Goal: Task Accomplishment & Management: Use online tool/utility

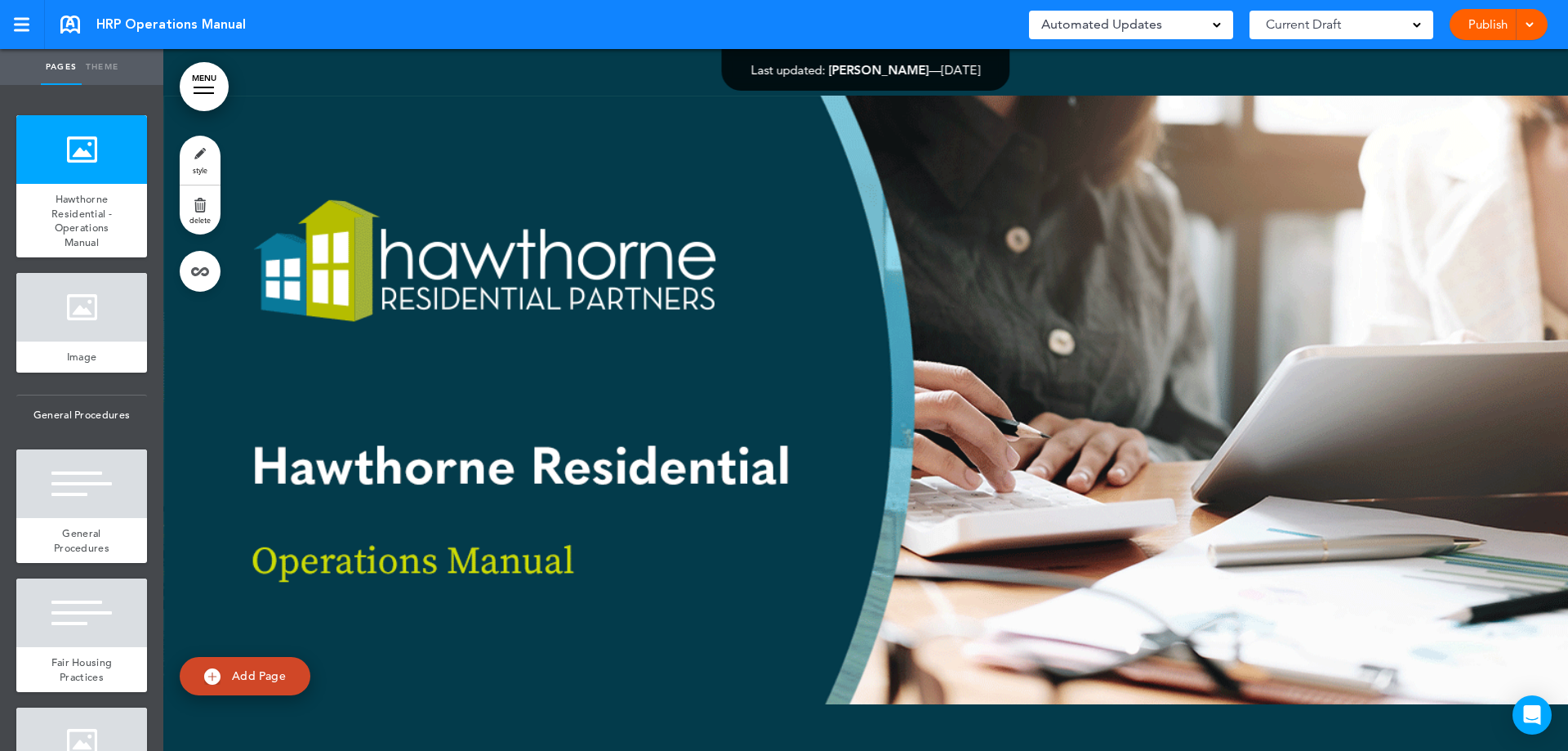
click at [785, 348] on div at bounding box center [865, 400] width 1405 height 702
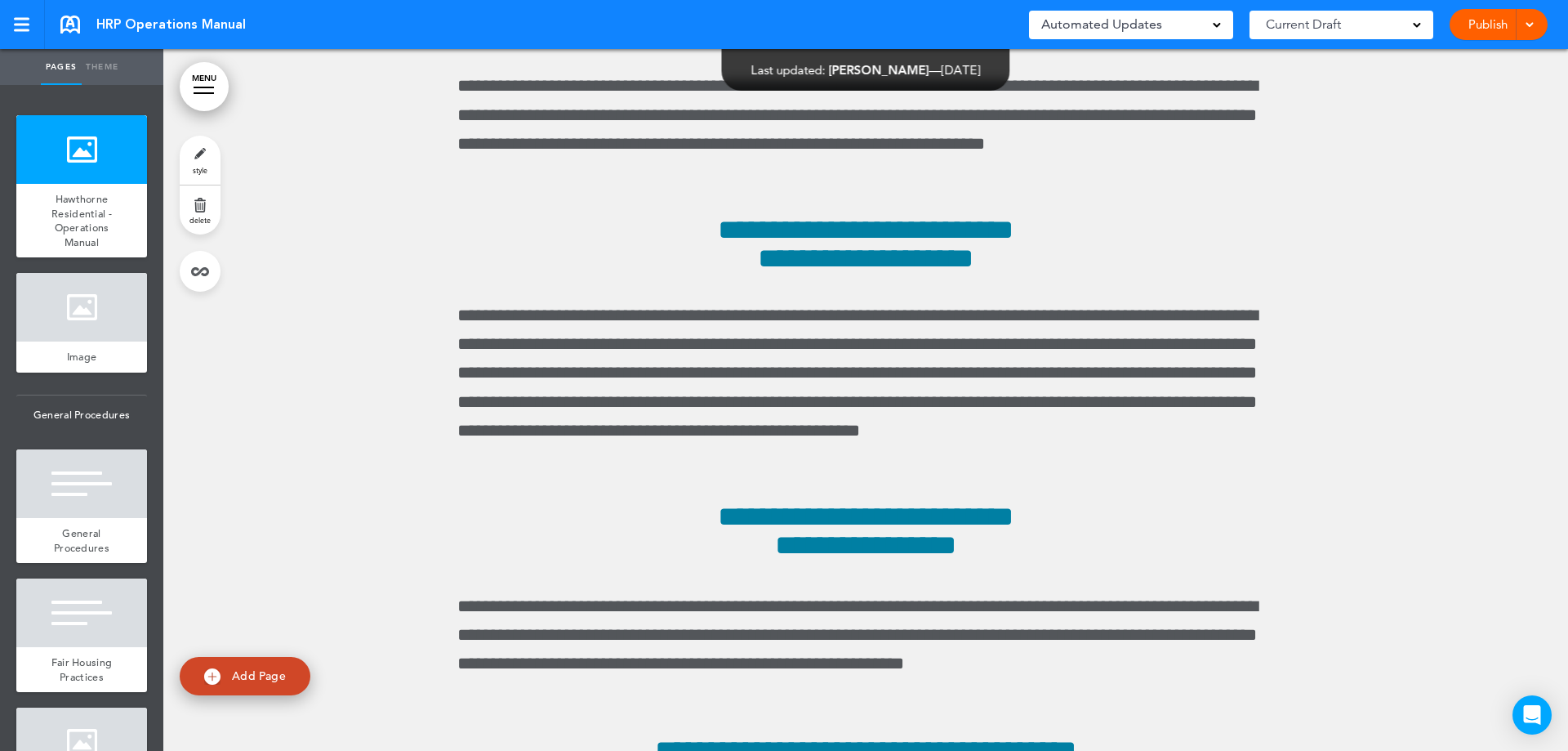
scroll to position [67061, 0]
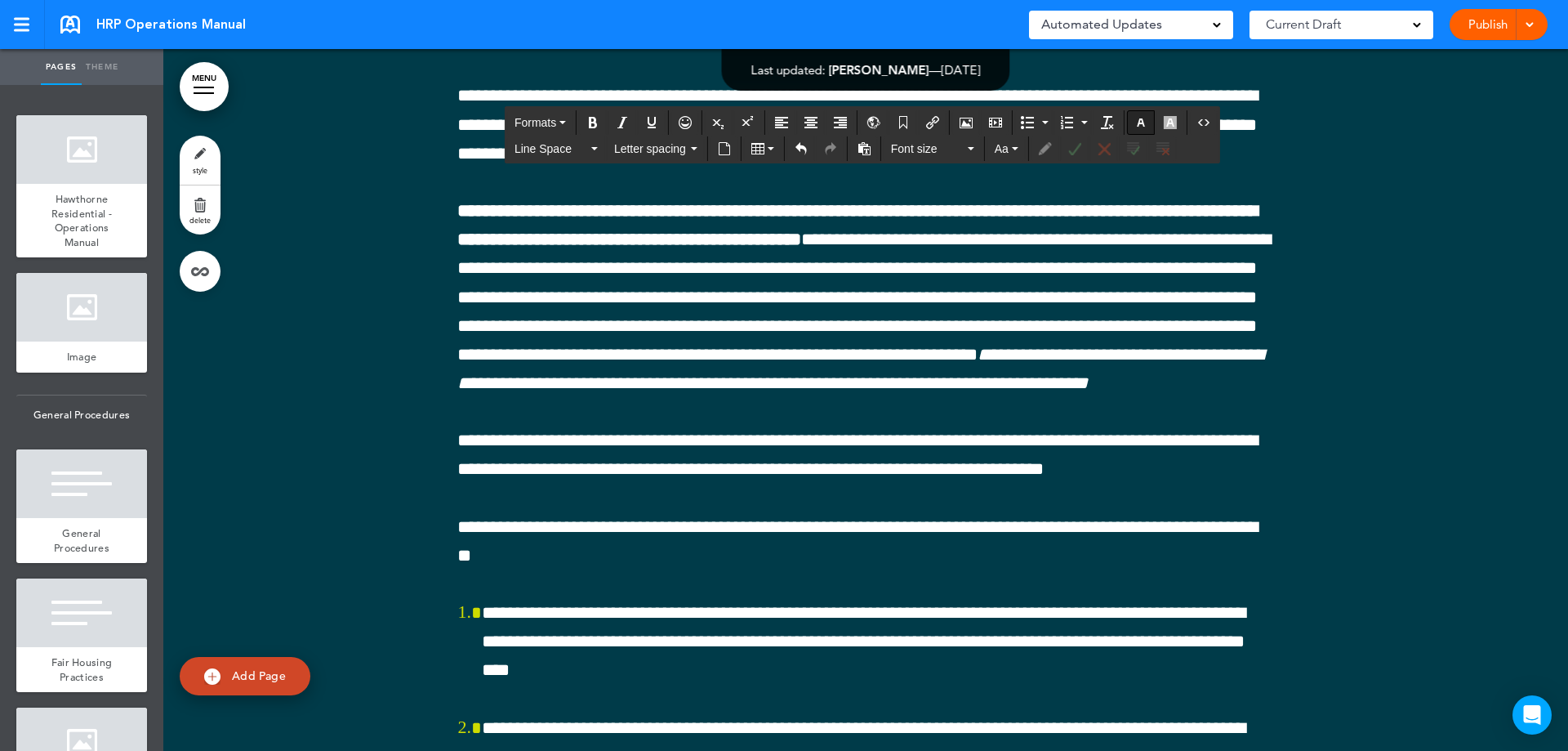
click at [1146, 122] on icon "button" at bounding box center [1141, 122] width 13 height 13
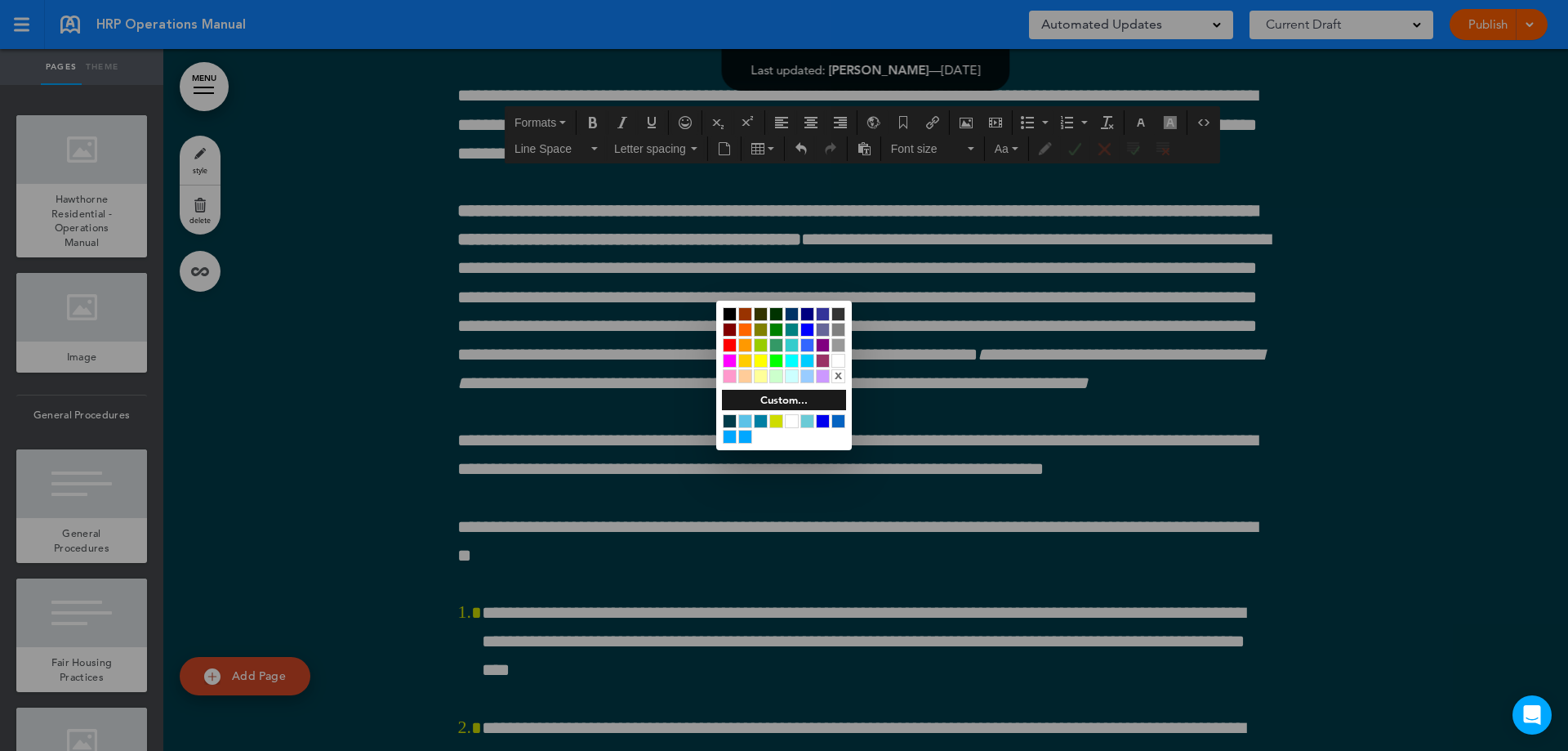
click at [728, 312] on div at bounding box center [730, 314] width 14 height 14
click at [460, 462] on div at bounding box center [784, 375] width 1568 height 751
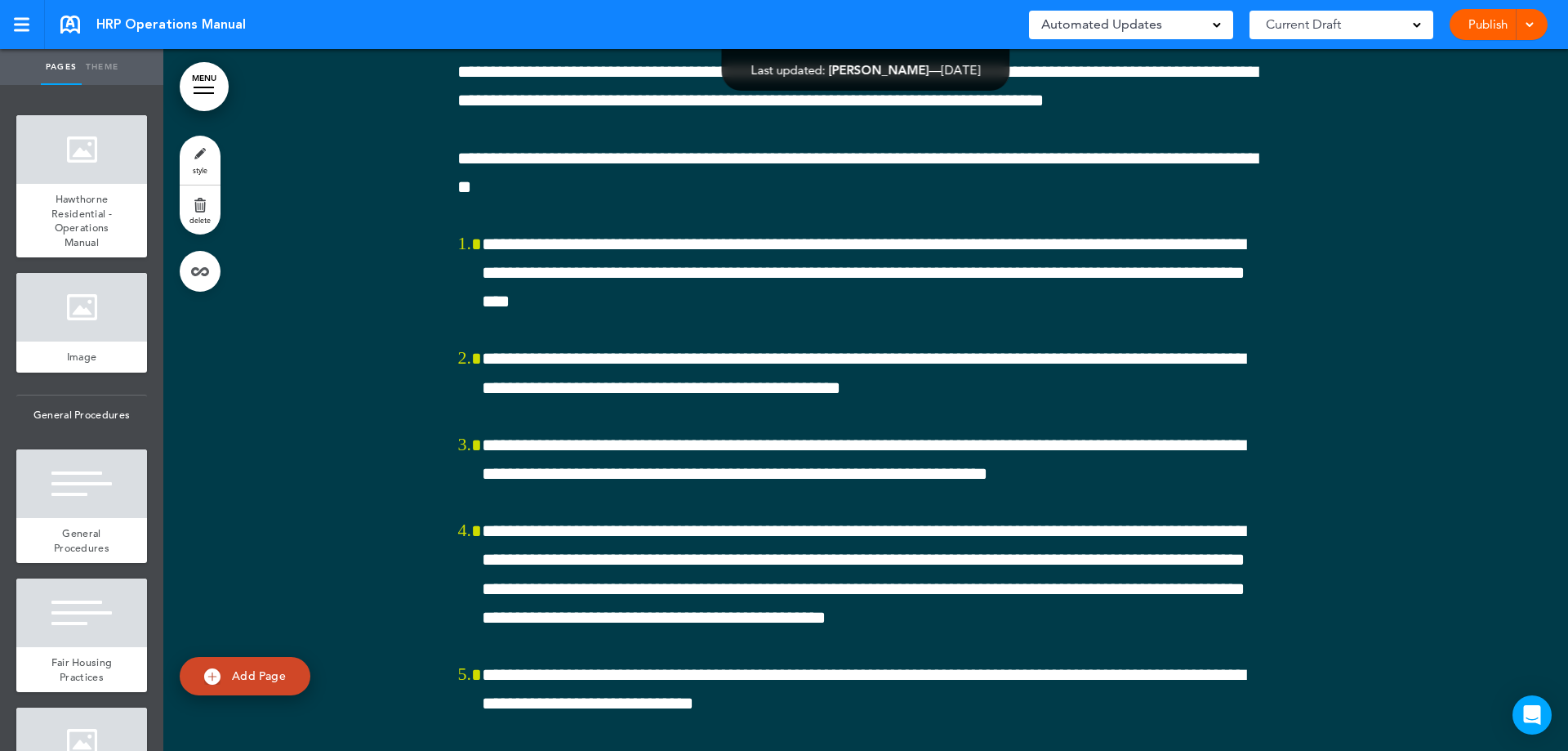
scroll to position [67279, 0]
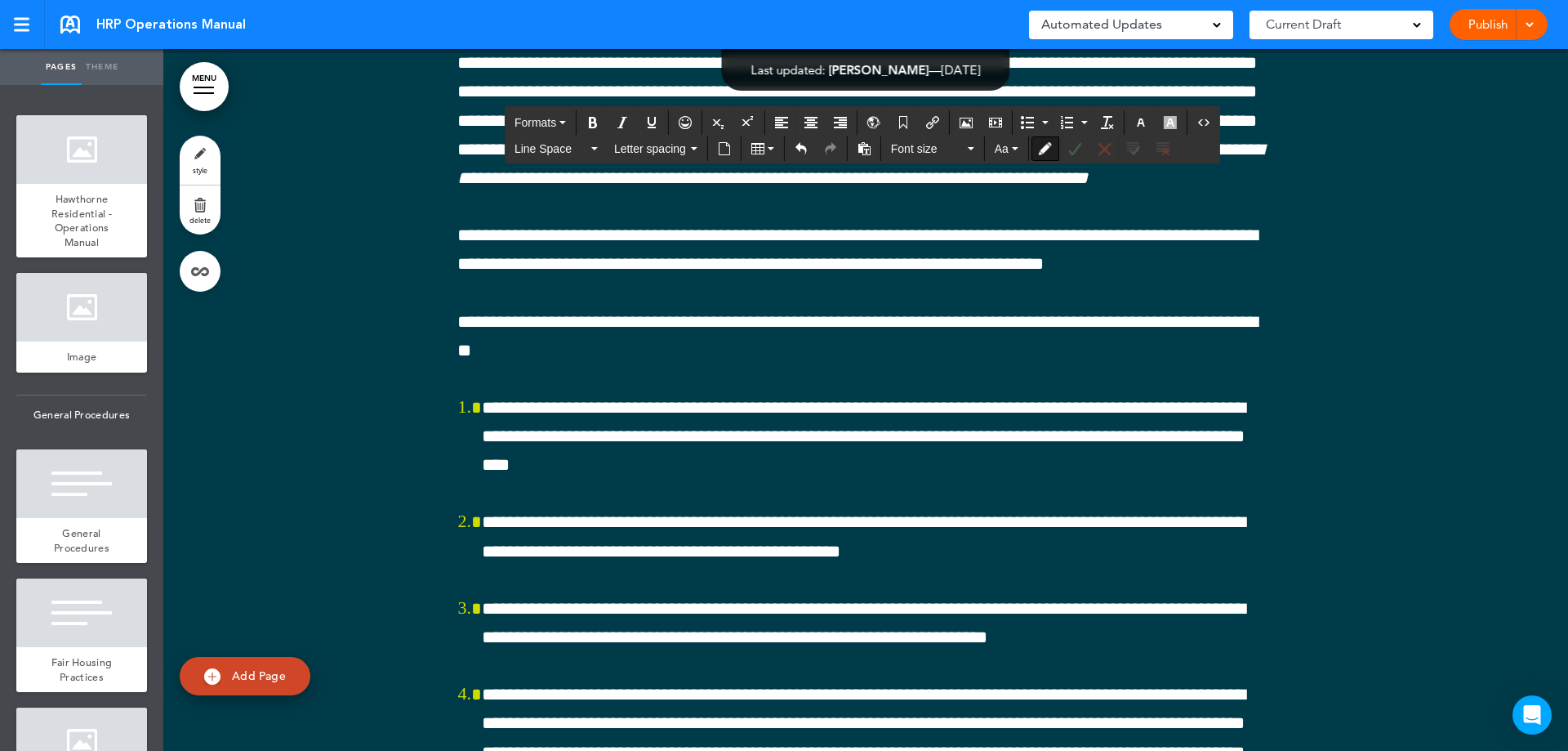
drag, startPoint x: 617, startPoint y: 272, endPoint x: 633, endPoint y: 280, distance: 17.9
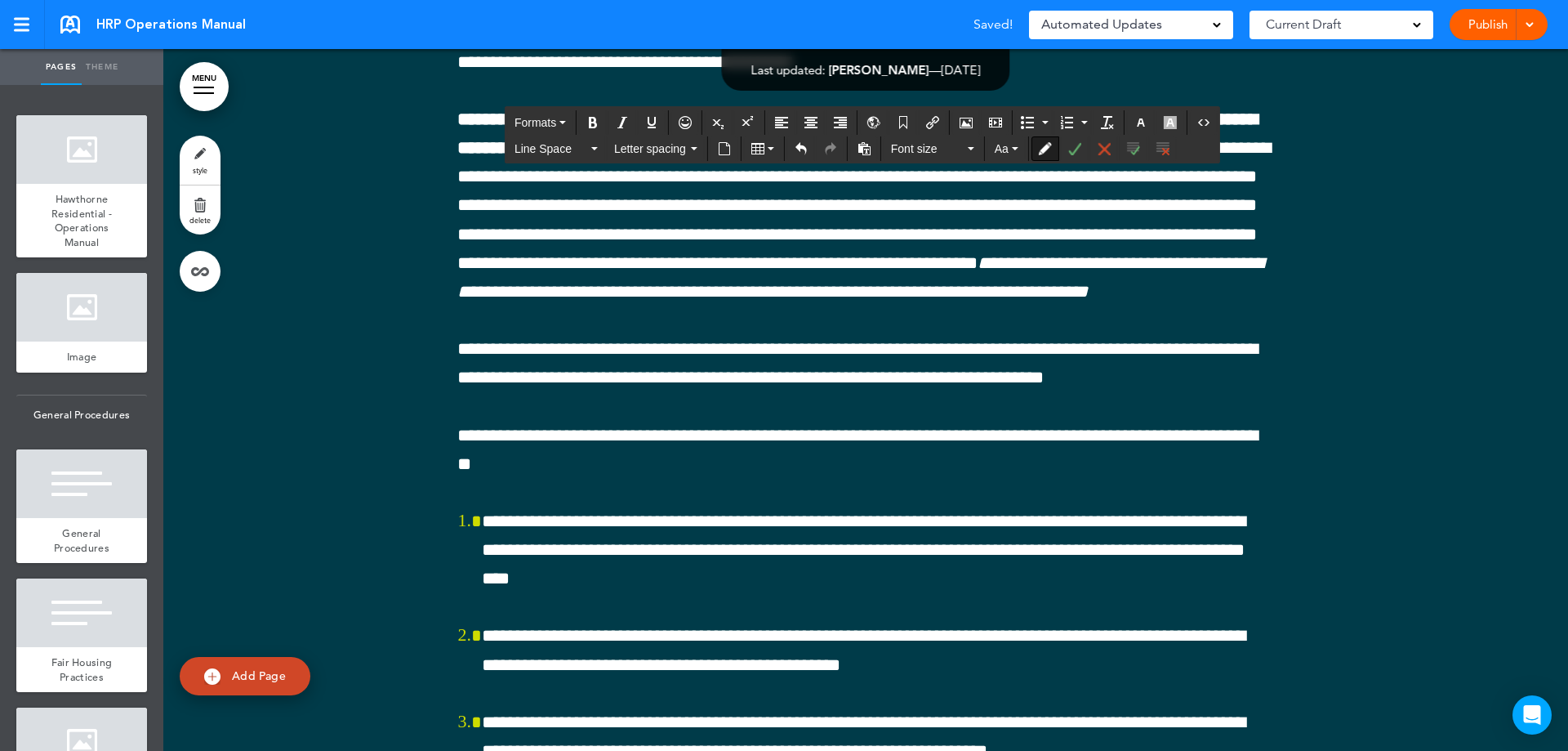
scroll to position [67115, 0]
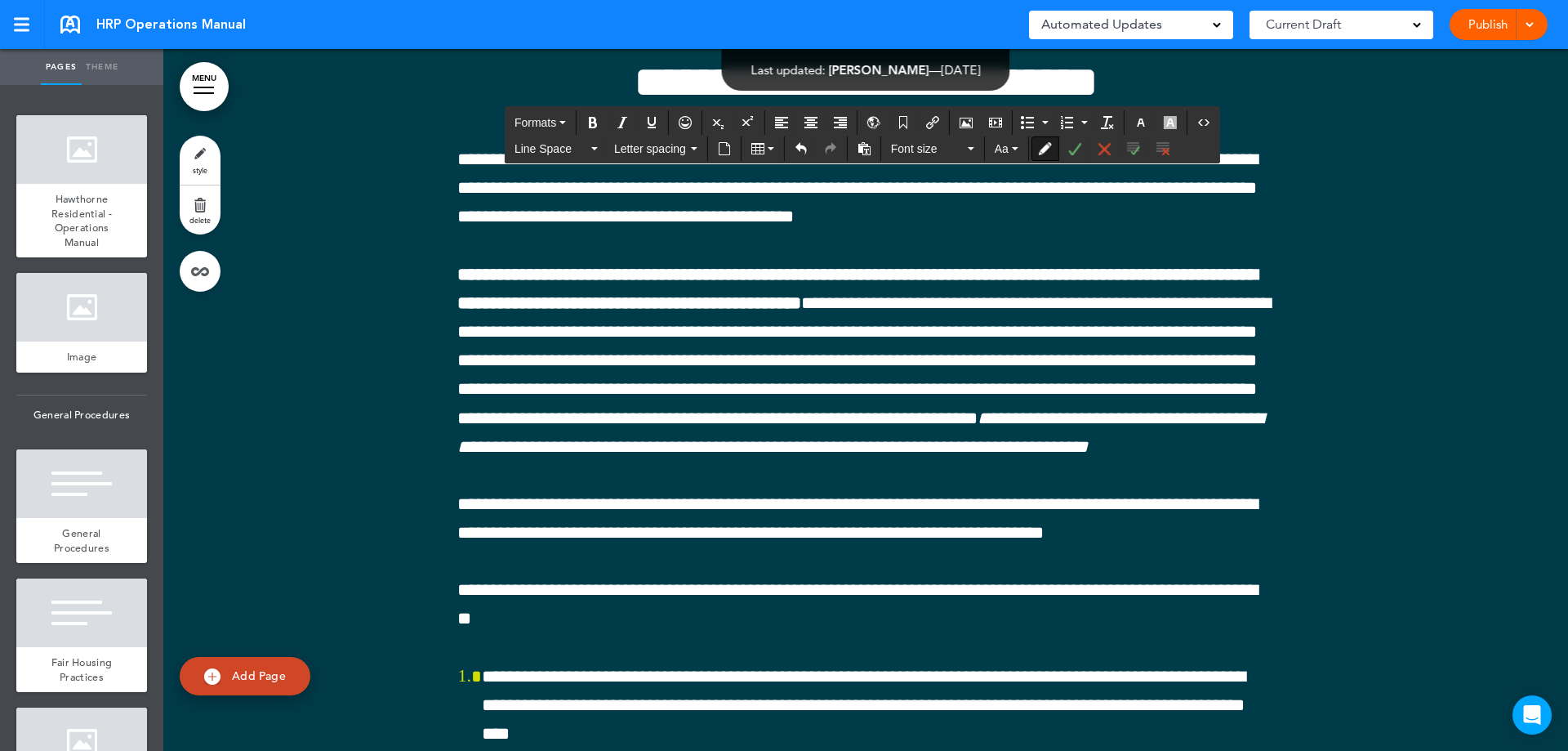
scroll to position [67361, 0]
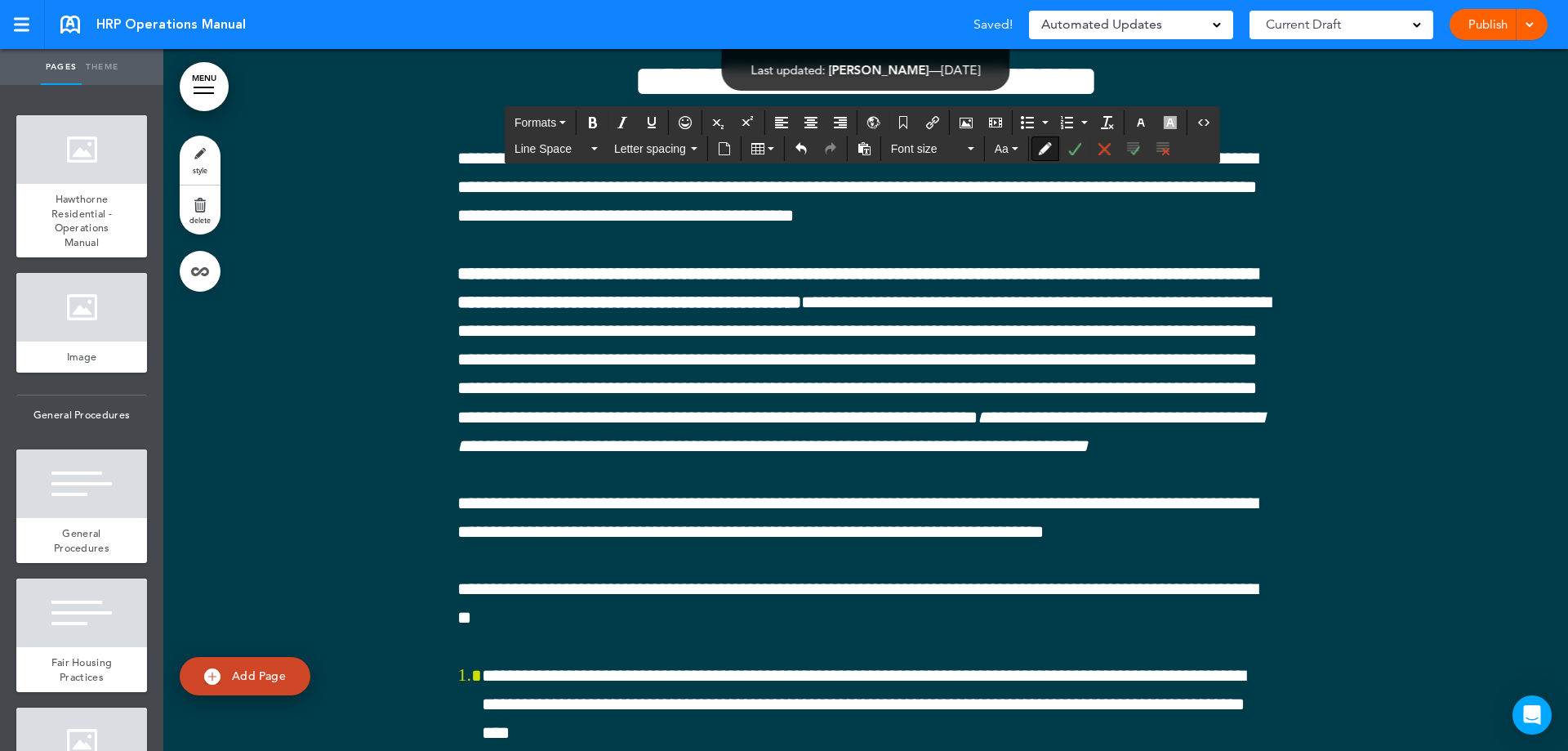
drag, startPoint x: 808, startPoint y: 475, endPoint x: 432, endPoint y: 455, distance: 376.5
click at [592, 121] on icon "Bold" at bounding box center [593, 122] width 13 height 13
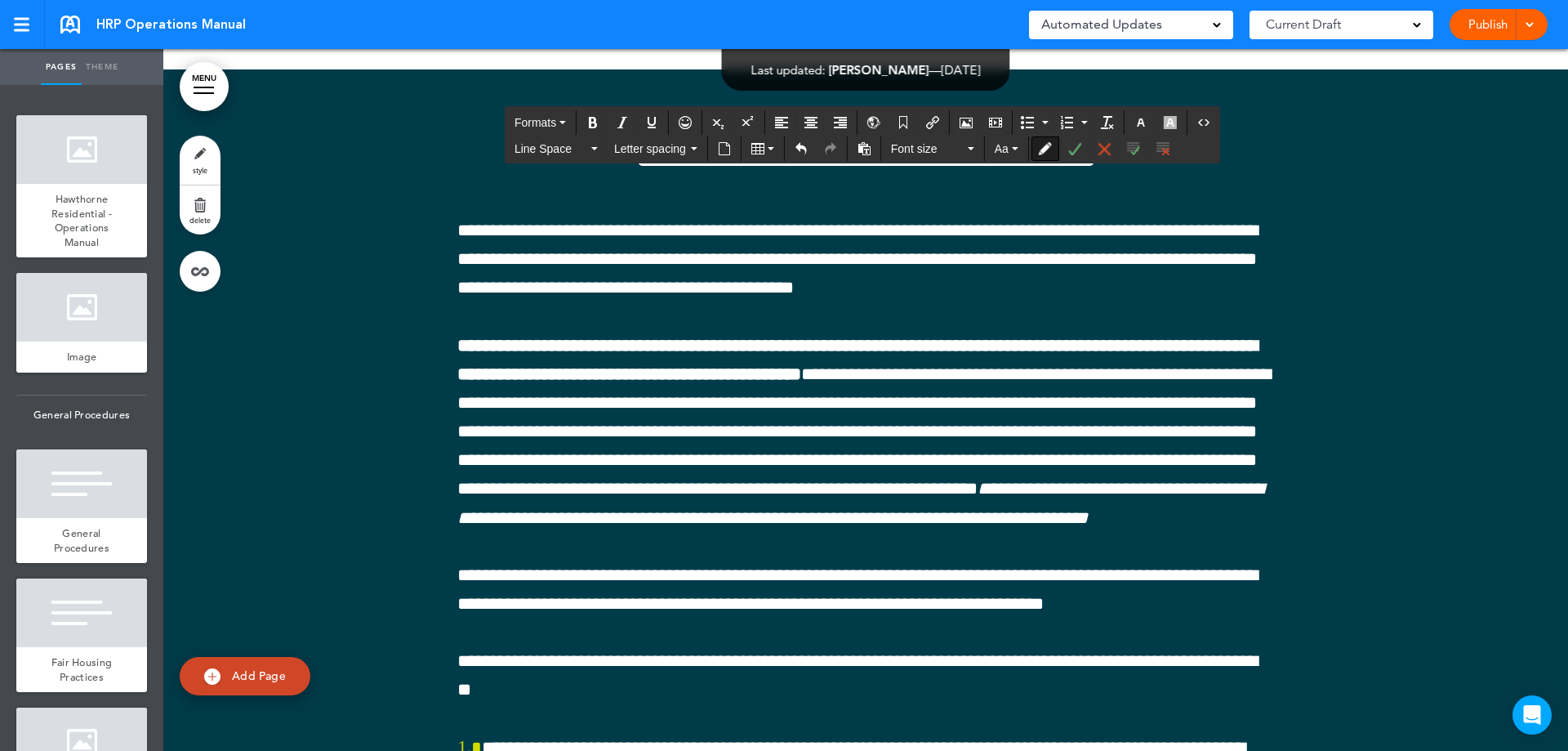
scroll to position [67524, 0]
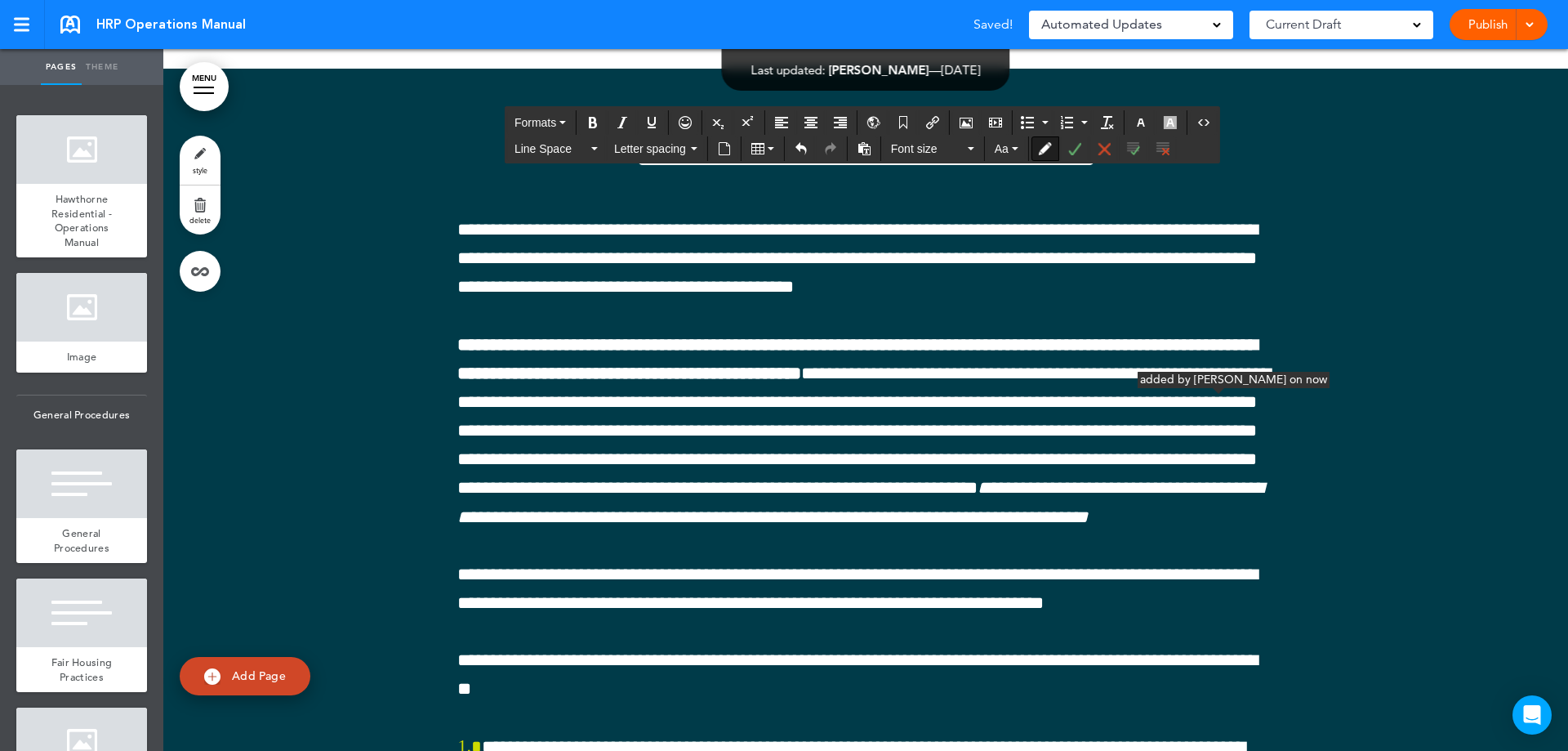
drag, startPoint x: 750, startPoint y: 397, endPoint x: 1218, endPoint y: 396, distance: 468.0
click at [597, 118] on icon "Bold" at bounding box center [593, 122] width 13 height 13
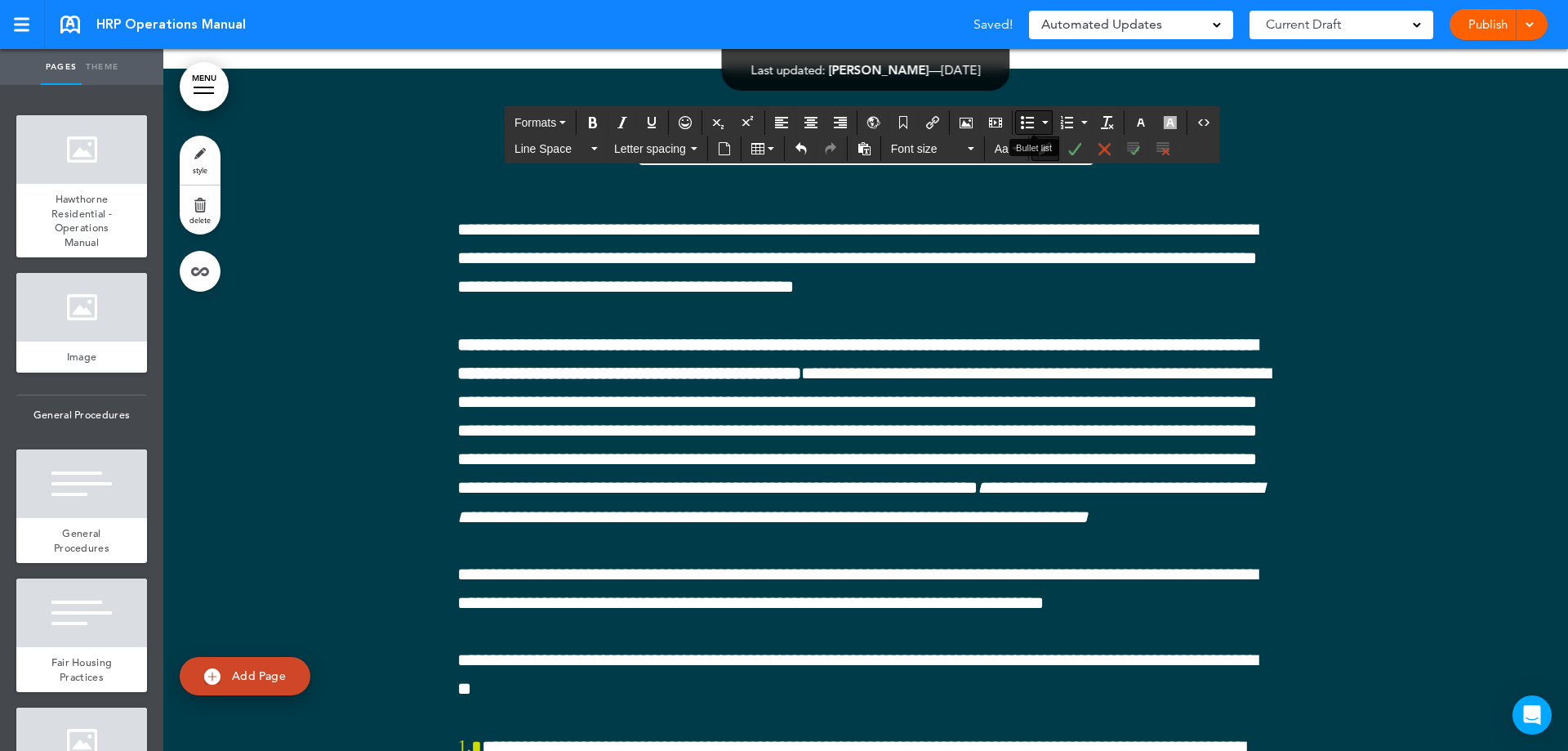
click at [1026, 118] on icon "Bullet list" at bounding box center [1027, 122] width 13 height 13
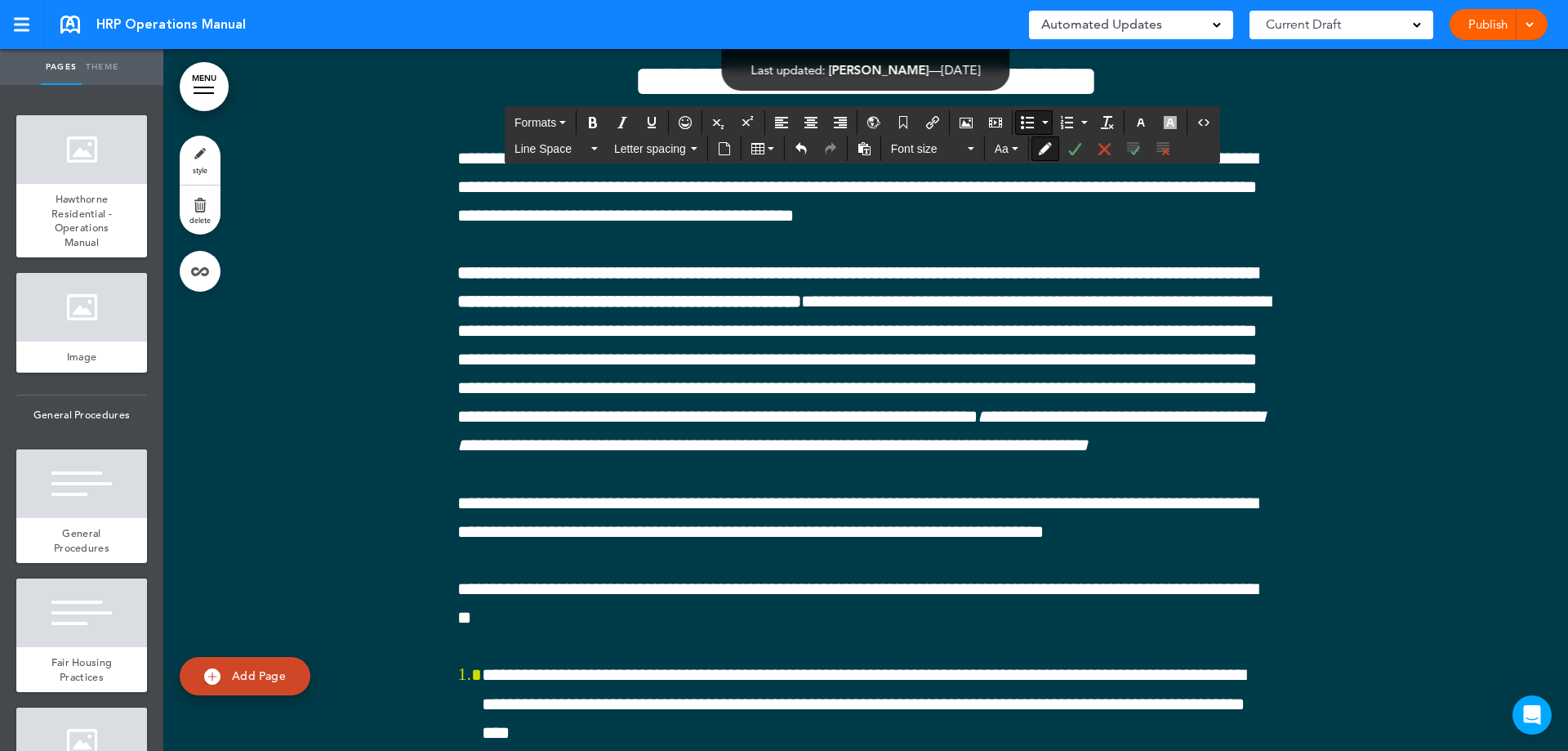
scroll to position [67802, 0]
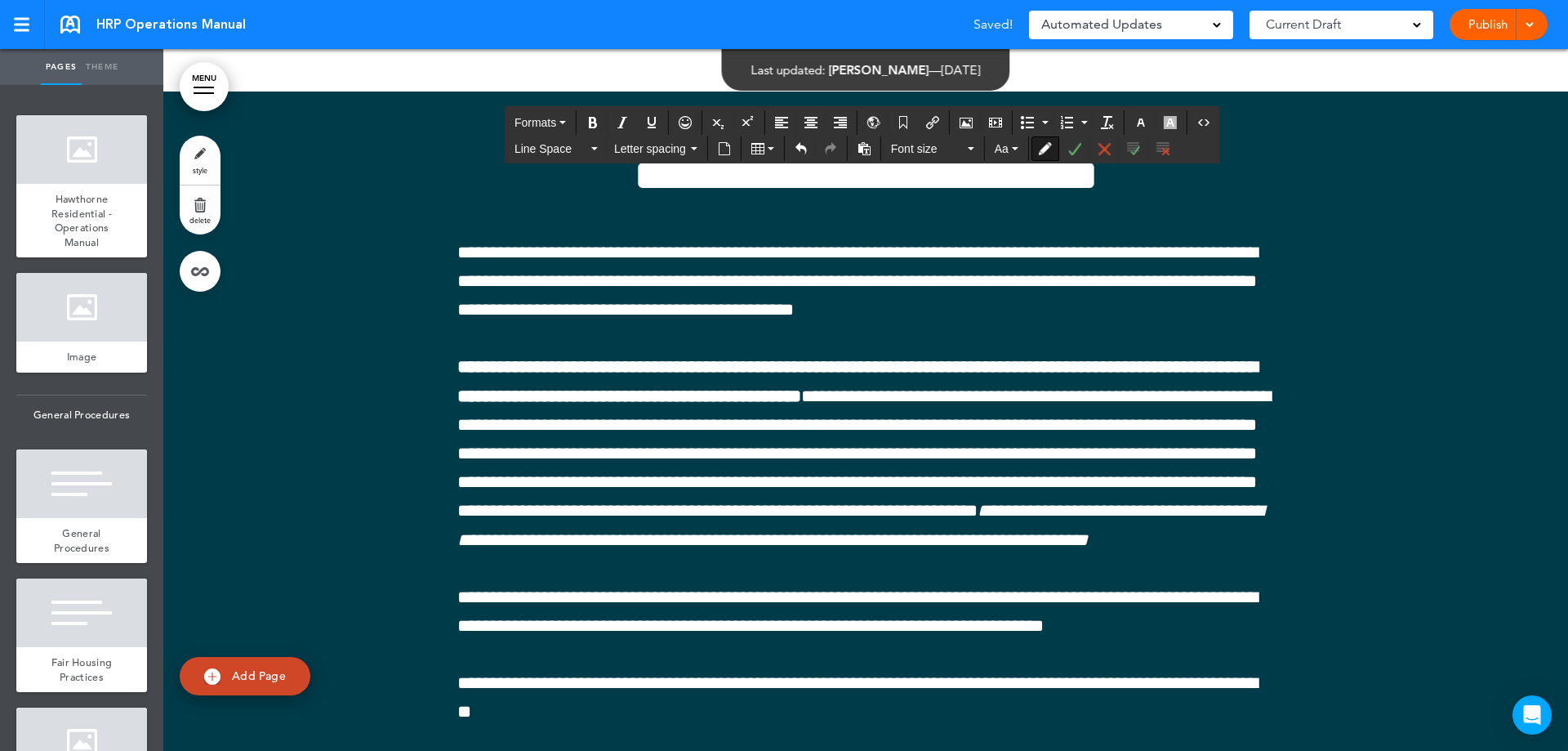
scroll to position [67638, 0]
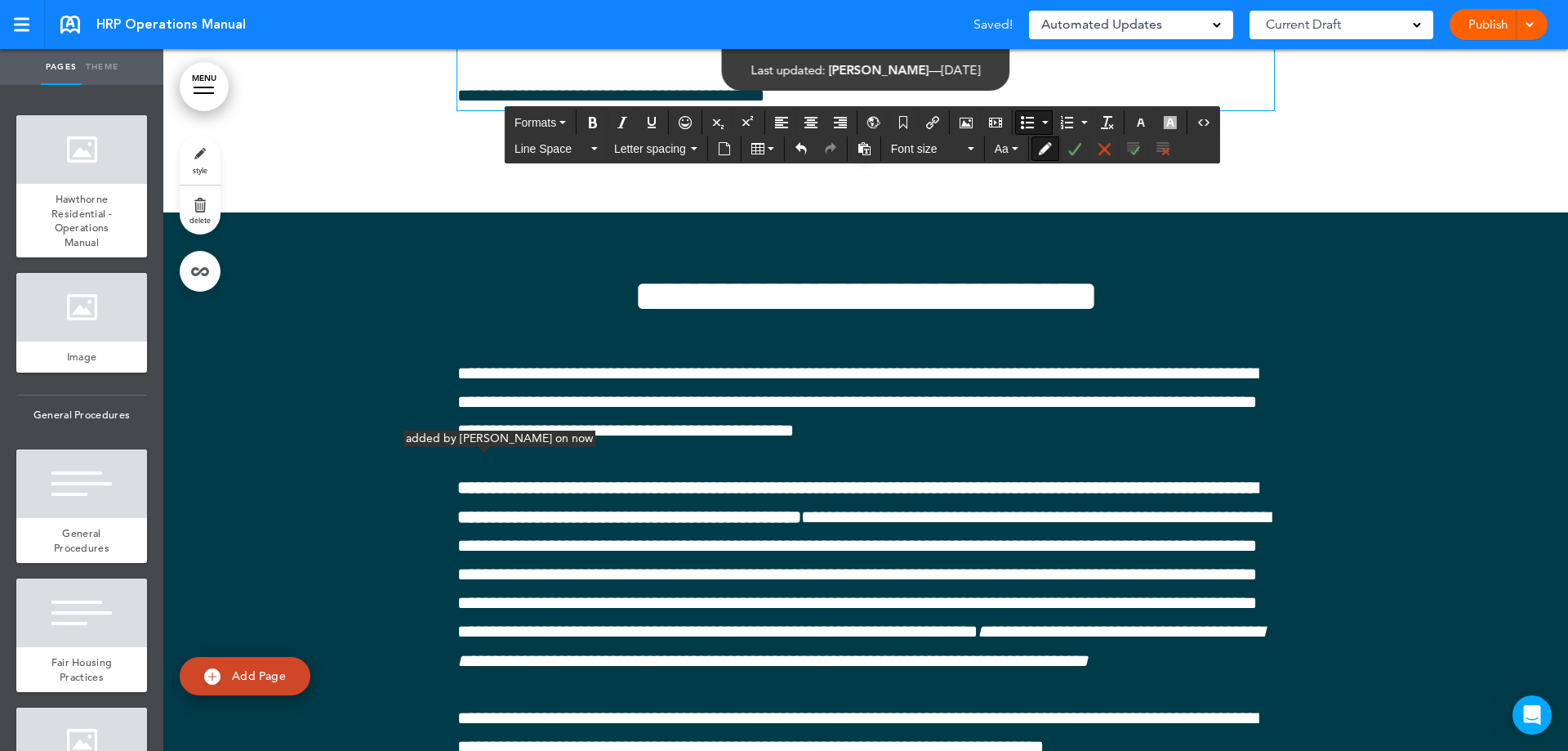
drag, startPoint x: 804, startPoint y: 458, endPoint x: 483, endPoint y: 455, distance: 321.0
drag, startPoint x: 820, startPoint y: 457, endPoint x: 479, endPoint y: 457, distance: 341.0
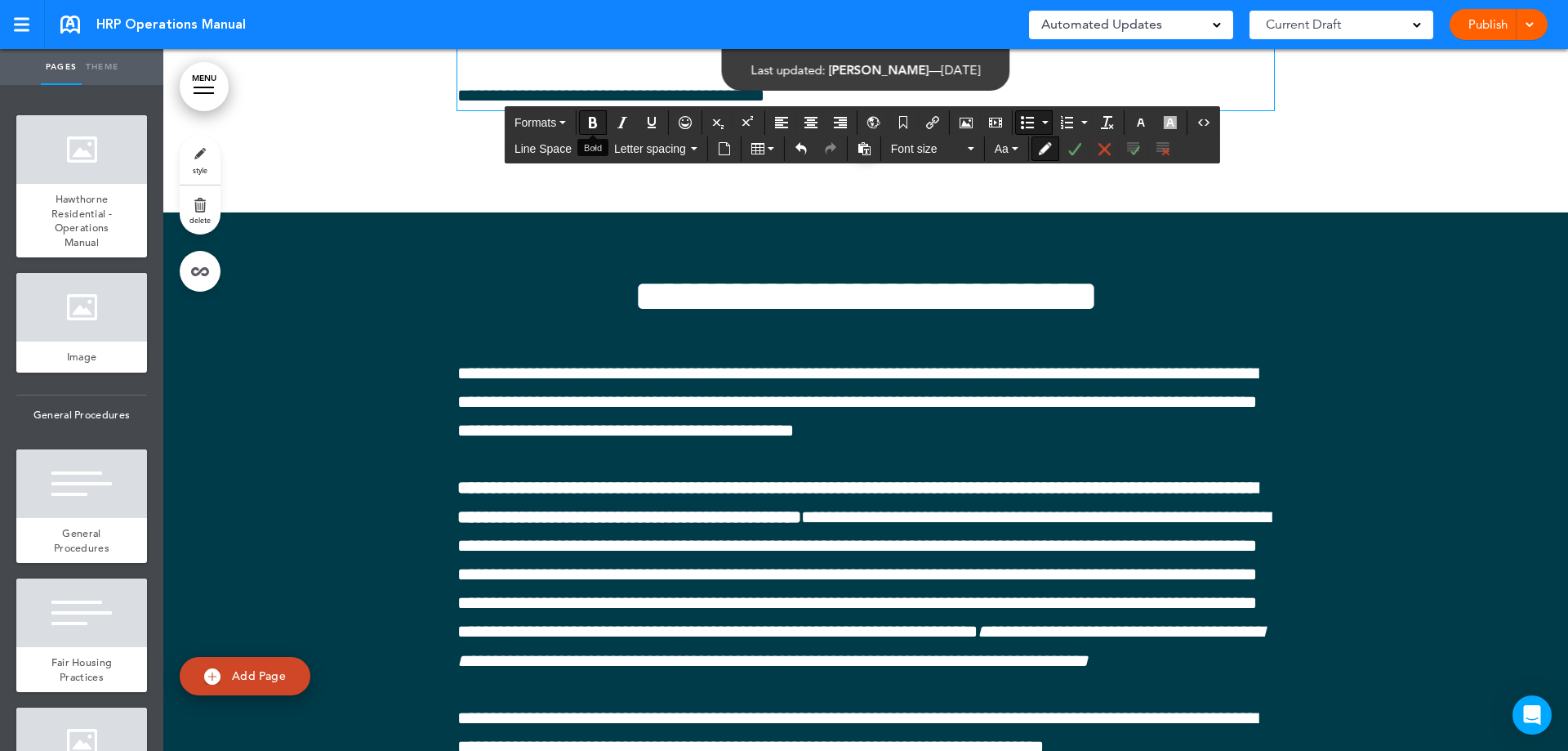
click at [600, 122] on button "Bold" at bounding box center [593, 122] width 26 height 23
drag, startPoint x: 822, startPoint y: 512, endPoint x: 479, endPoint y: 517, distance: 343.0
click at [594, 118] on icon "Bold" at bounding box center [593, 122] width 13 height 13
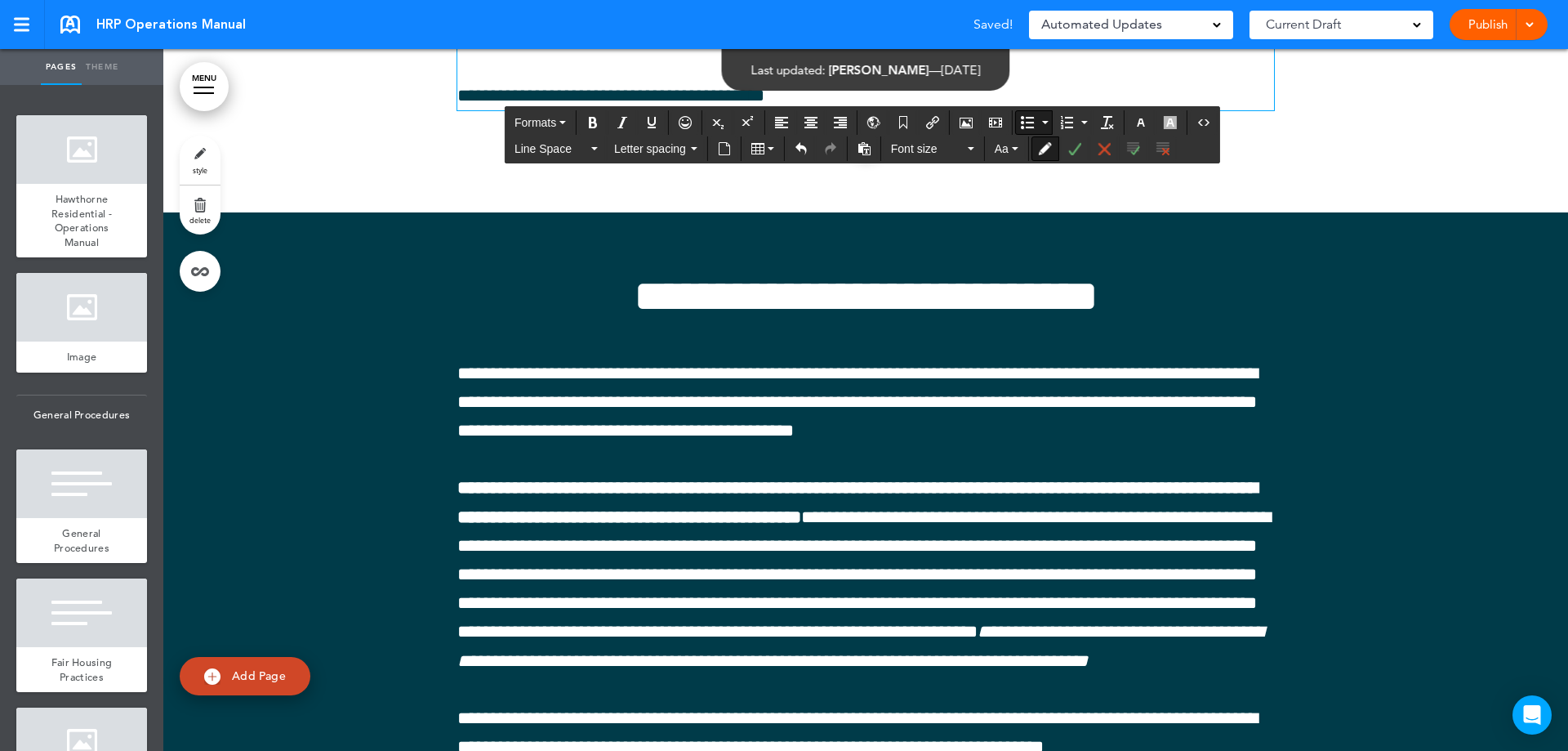
drag, startPoint x: 583, startPoint y: 576, endPoint x: 479, endPoint y: 572, distance: 104.1
click at [595, 124] on icon "Bold" at bounding box center [593, 122] width 13 height 13
drag, startPoint x: 678, startPoint y: 629, endPoint x: 478, endPoint y: 628, distance: 200.0
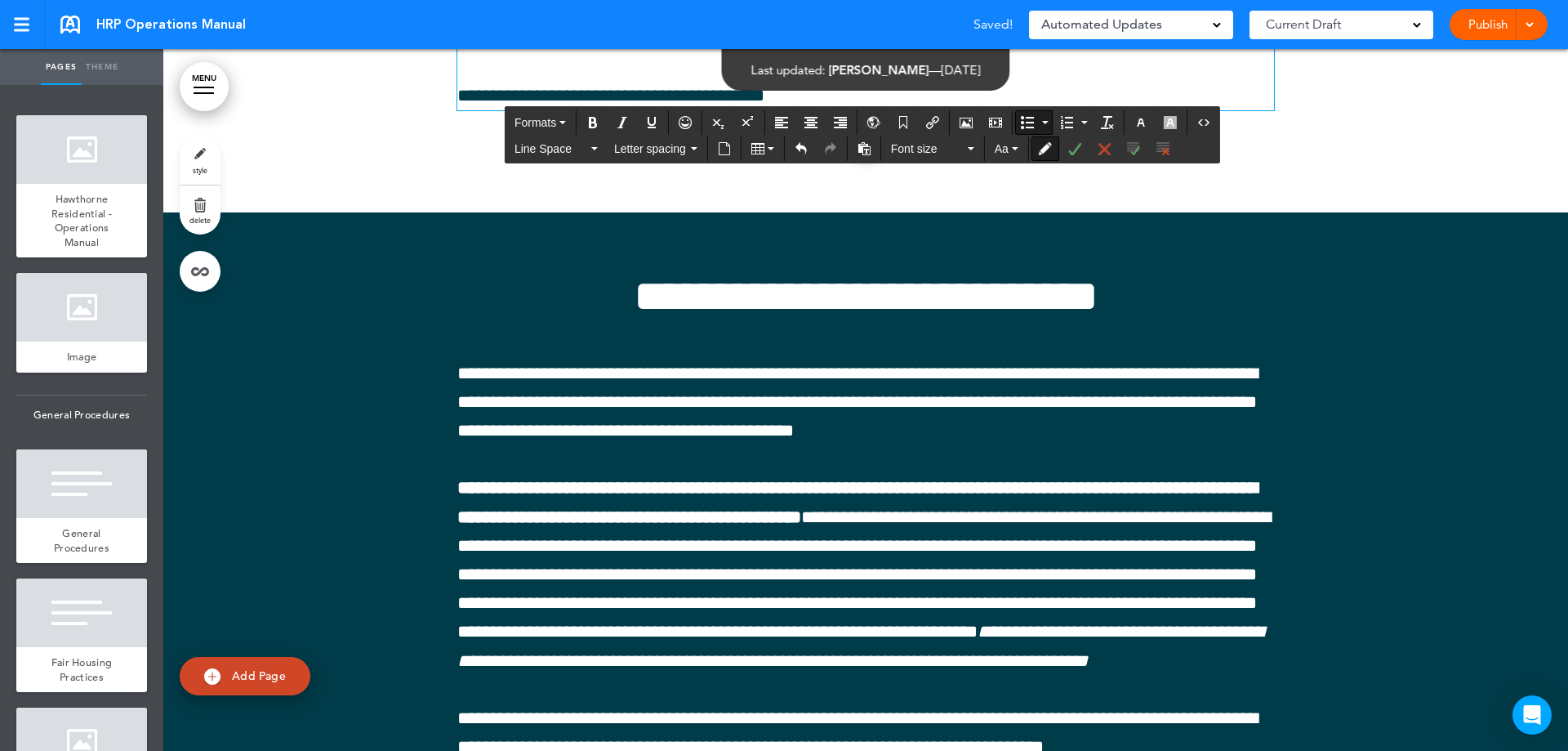
click at [591, 122] on icon "Bold" at bounding box center [593, 122] width 13 height 13
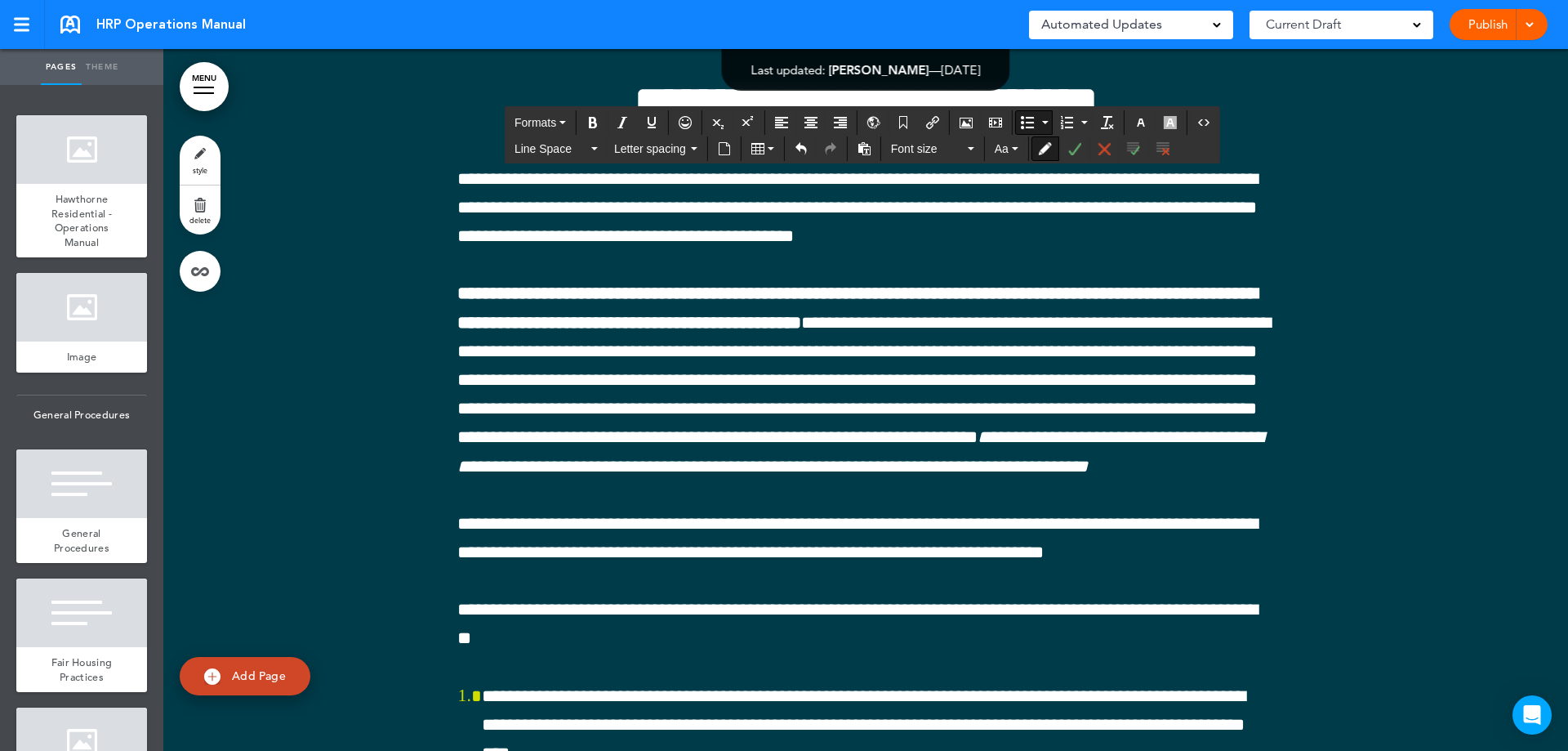
scroll to position [67884, 0]
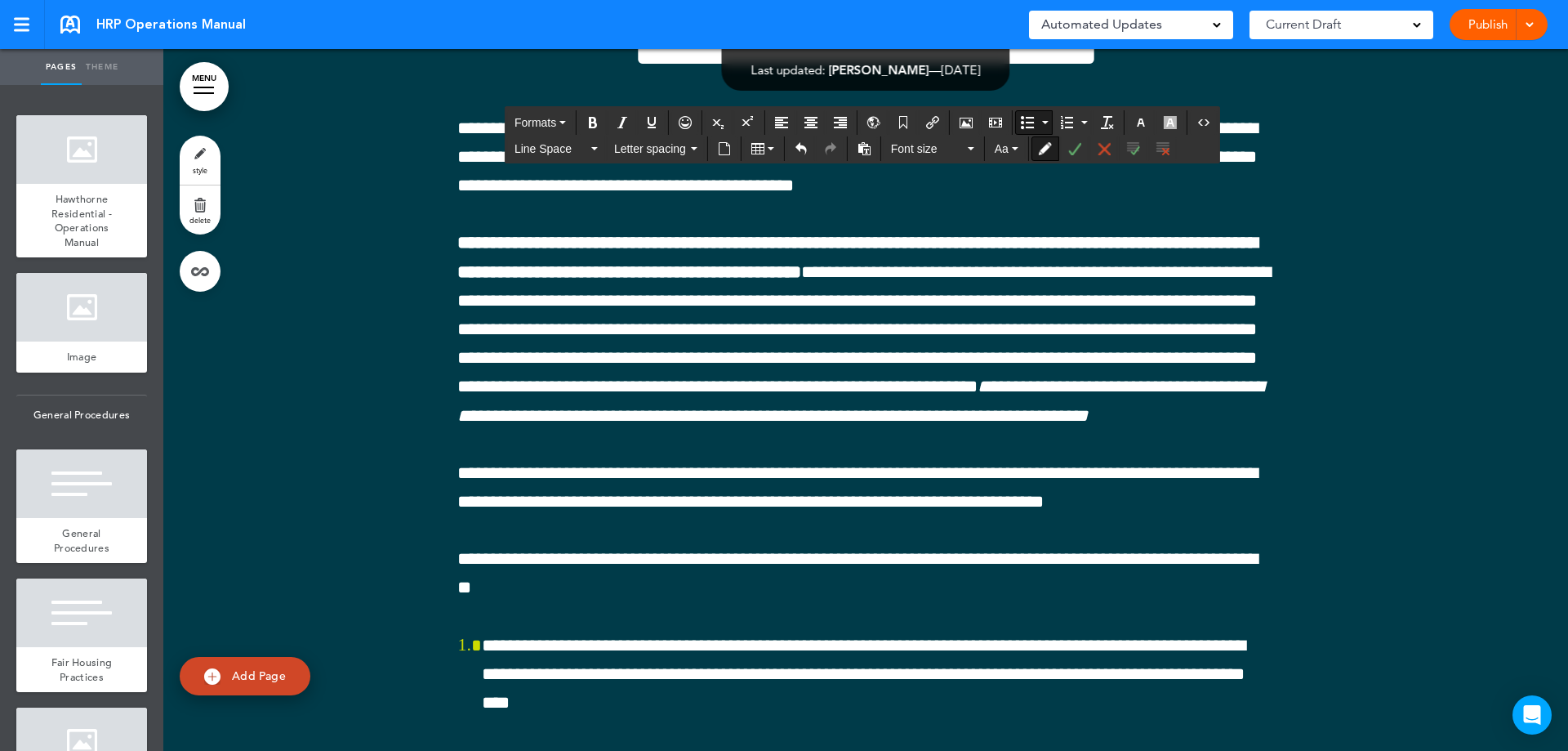
drag, startPoint x: 701, startPoint y: 455, endPoint x: 429, endPoint y: 473, distance: 272.6
click at [586, 132] on button "Bold" at bounding box center [593, 122] width 26 height 23
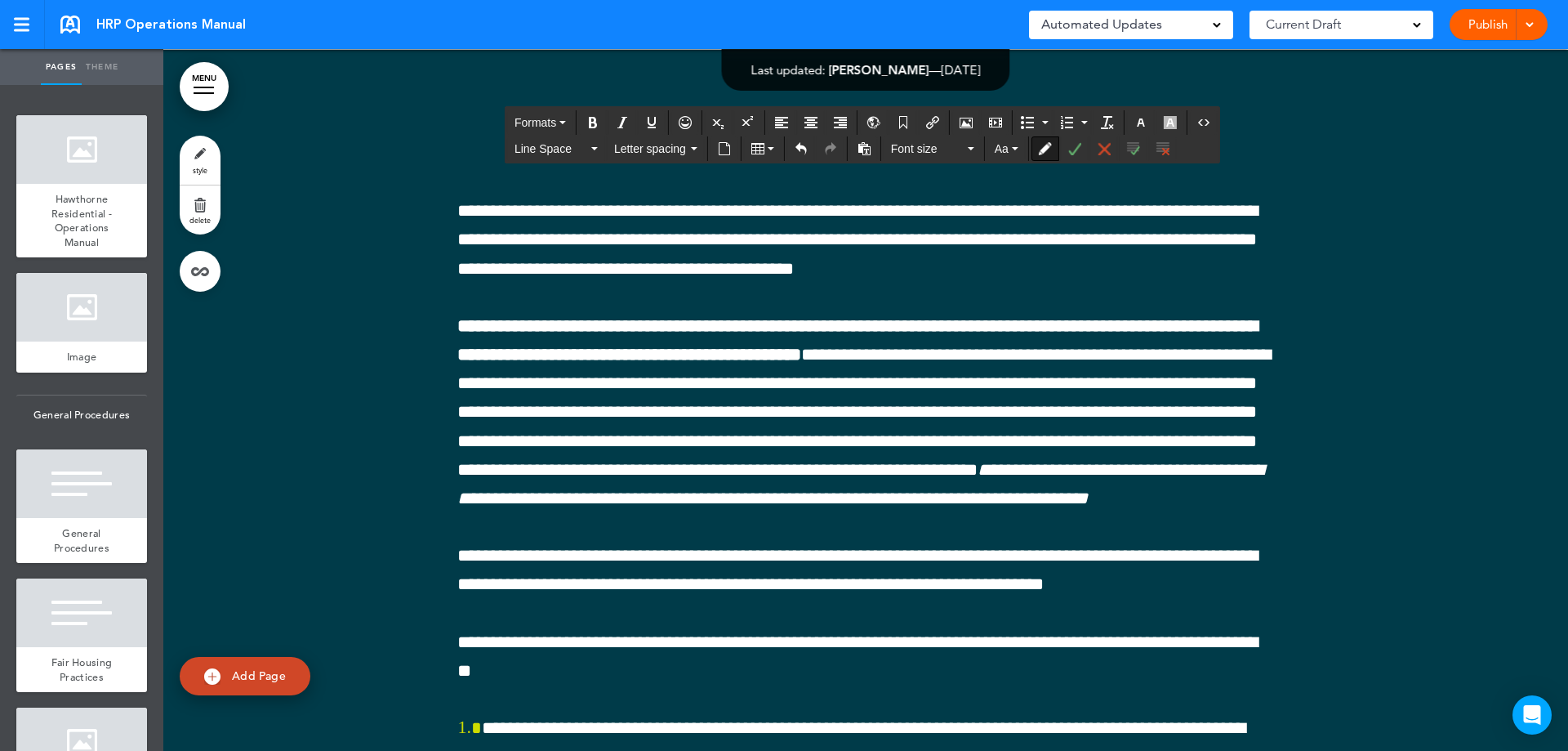
scroll to position [67965, 0]
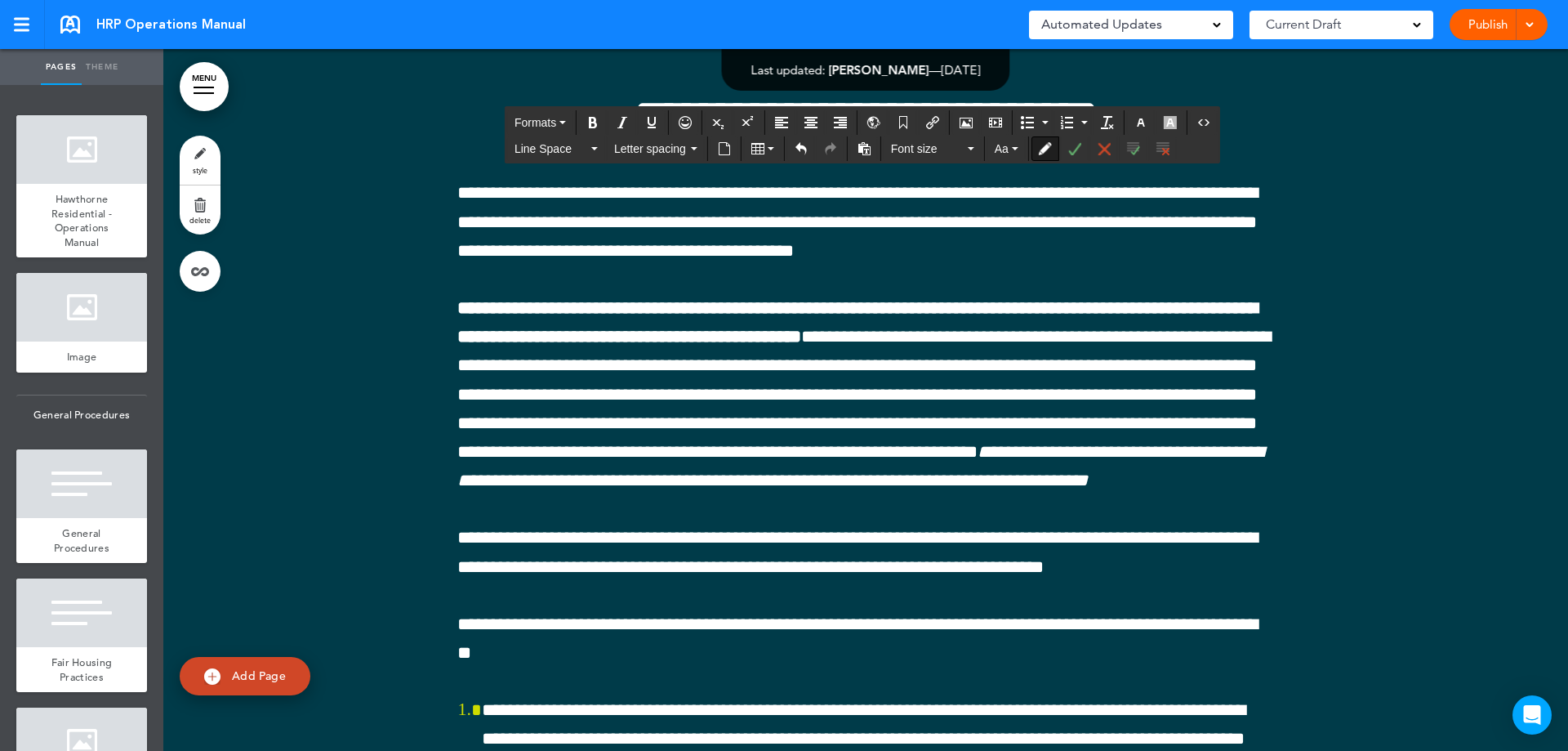
click at [1021, 120] on icon "Bullet list" at bounding box center [1027, 122] width 13 height 13
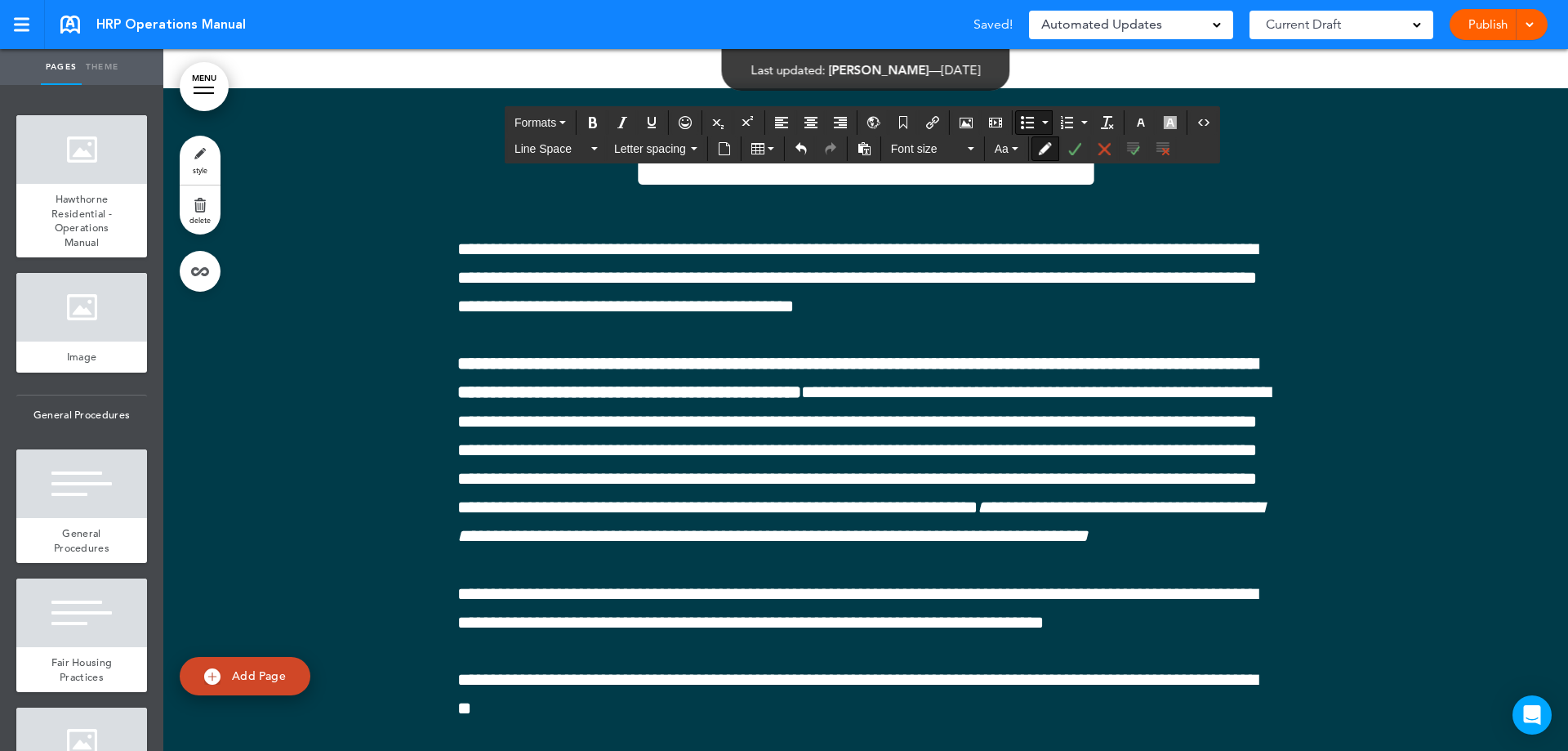
drag, startPoint x: 669, startPoint y: 569, endPoint x: 517, endPoint y: 574, distance: 152.1
click at [596, 120] on icon "Bold" at bounding box center [593, 122] width 13 height 13
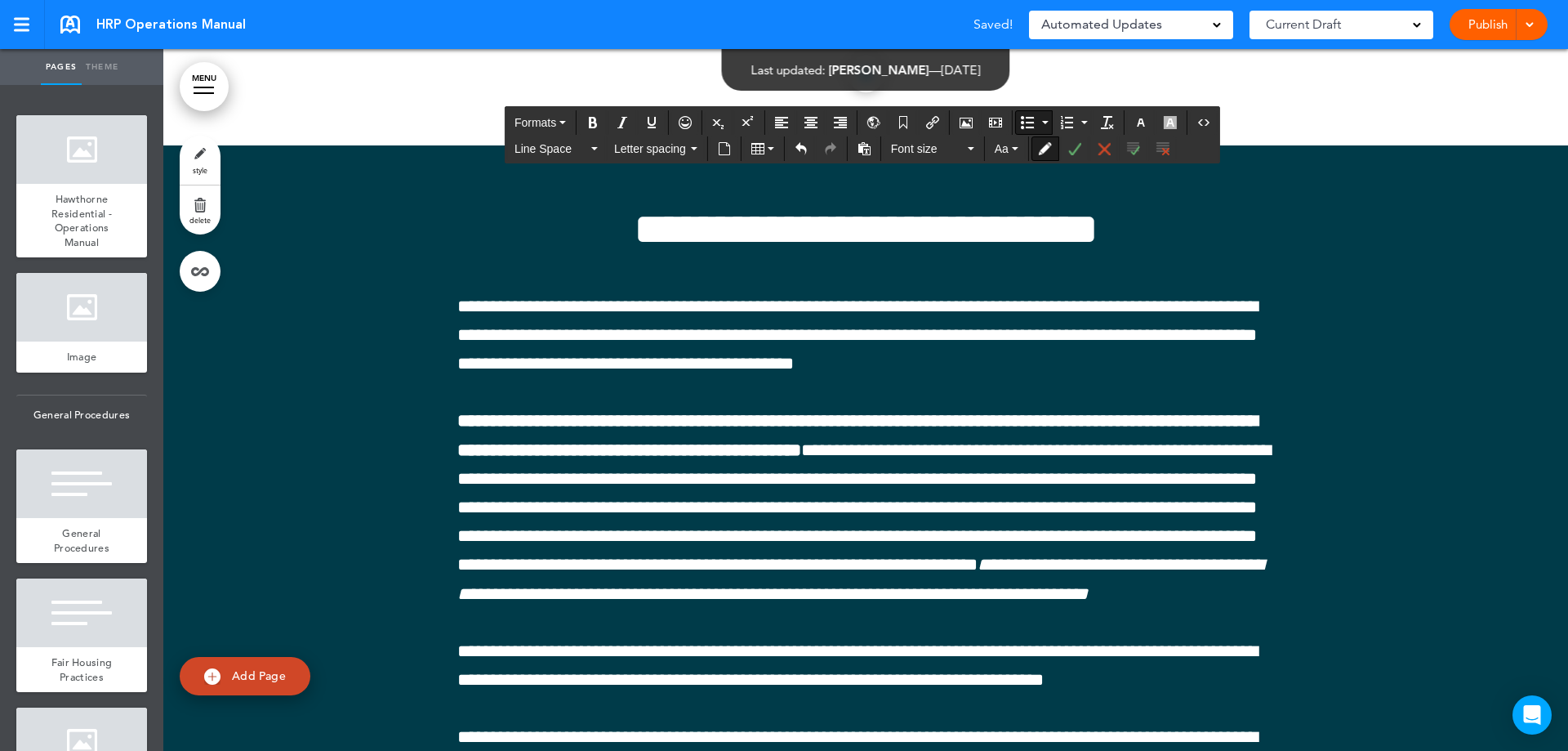
drag, startPoint x: 703, startPoint y: 623, endPoint x: 496, endPoint y: 629, distance: 207.1
click at [595, 121] on icon "Bold" at bounding box center [593, 122] width 13 height 13
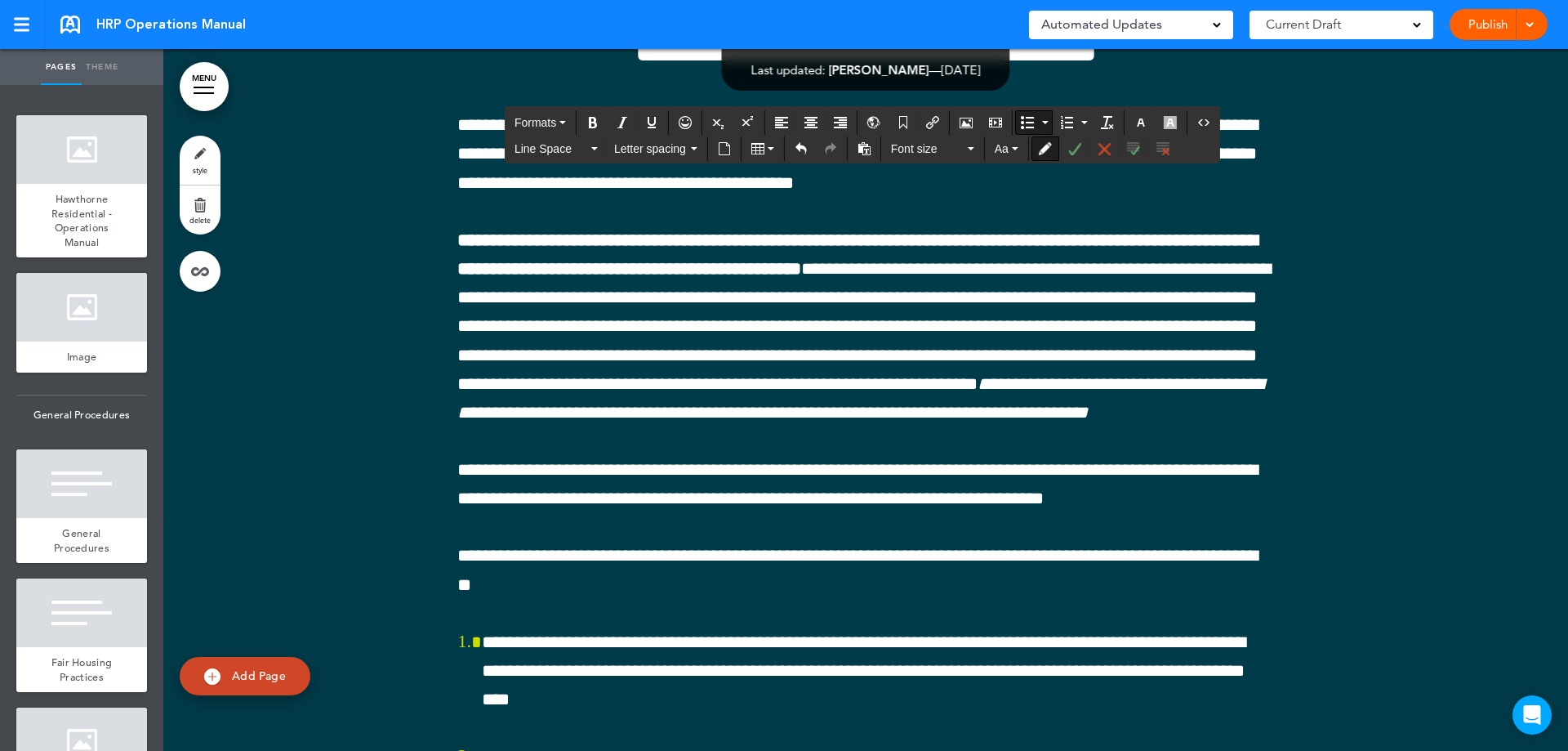
scroll to position [68292, 0]
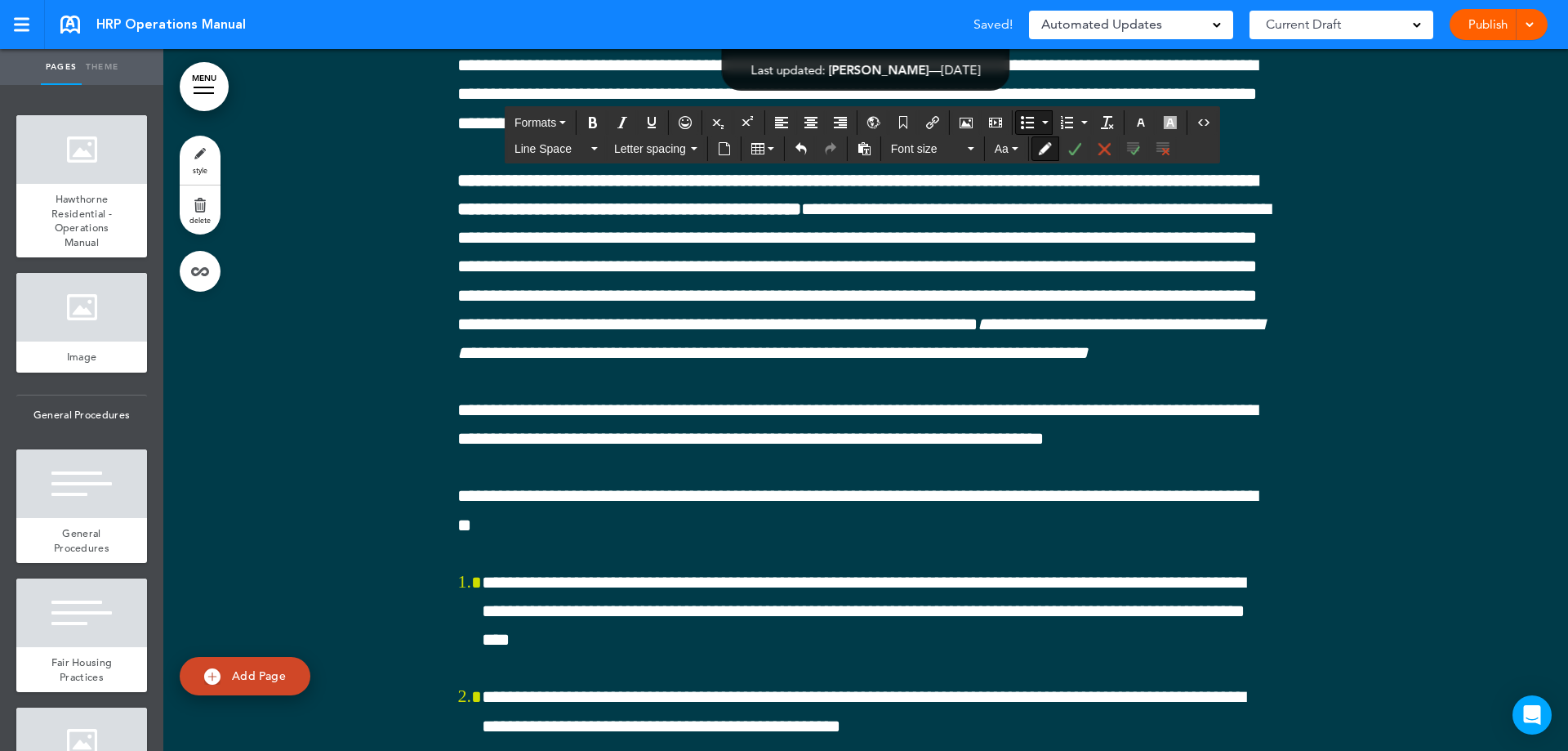
drag, startPoint x: 1037, startPoint y: 355, endPoint x: 1214, endPoint y: 364, distance: 177.2
click at [587, 120] on icon "Bold" at bounding box center [593, 122] width 13 height 13
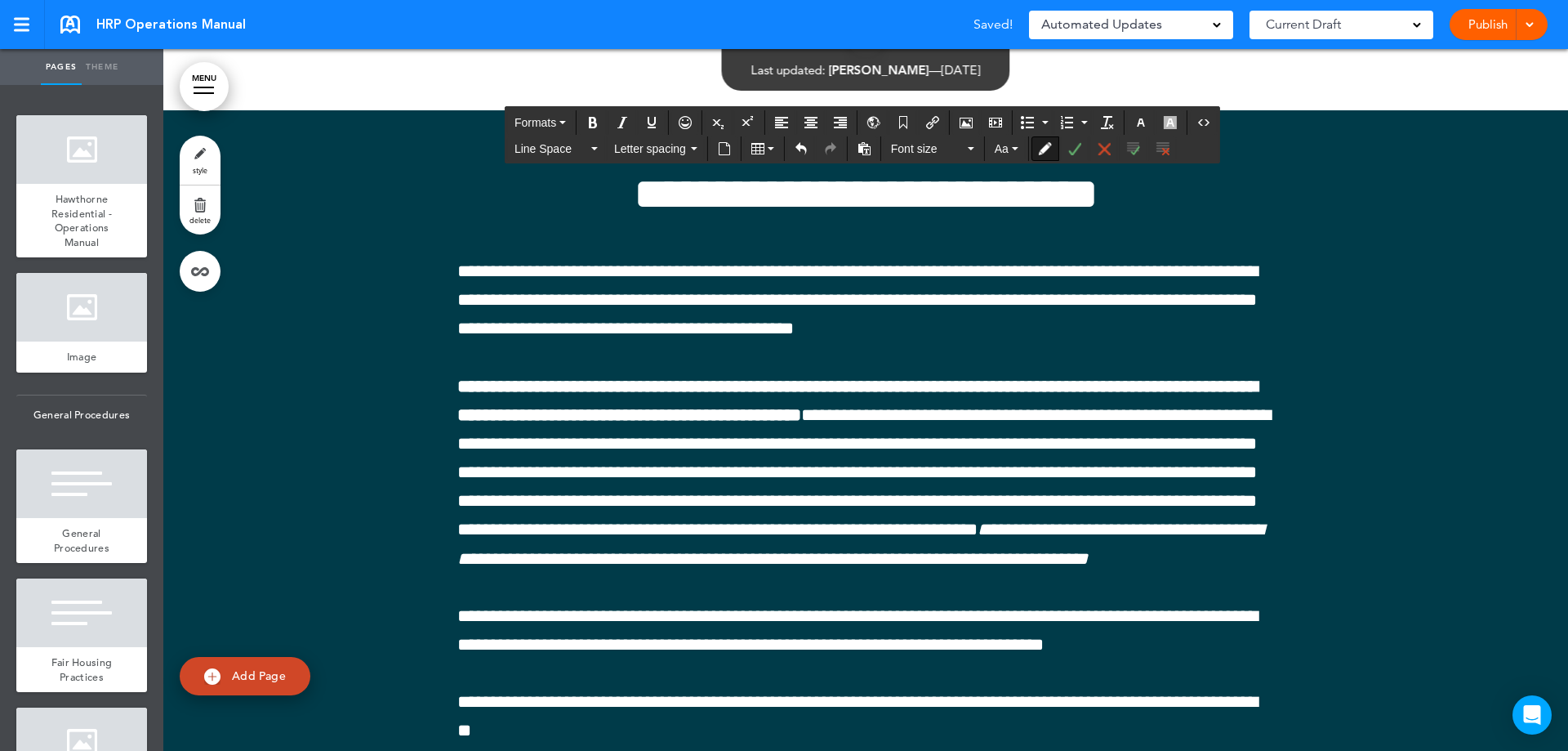
drag, startPoint x: 759, startPoint y: 580, endPoint x: 417, endPoint y: 564, distance: 342.4
click at [594, 124] on icon "Bold" at bounding box center [593, 122] width 13 height 13
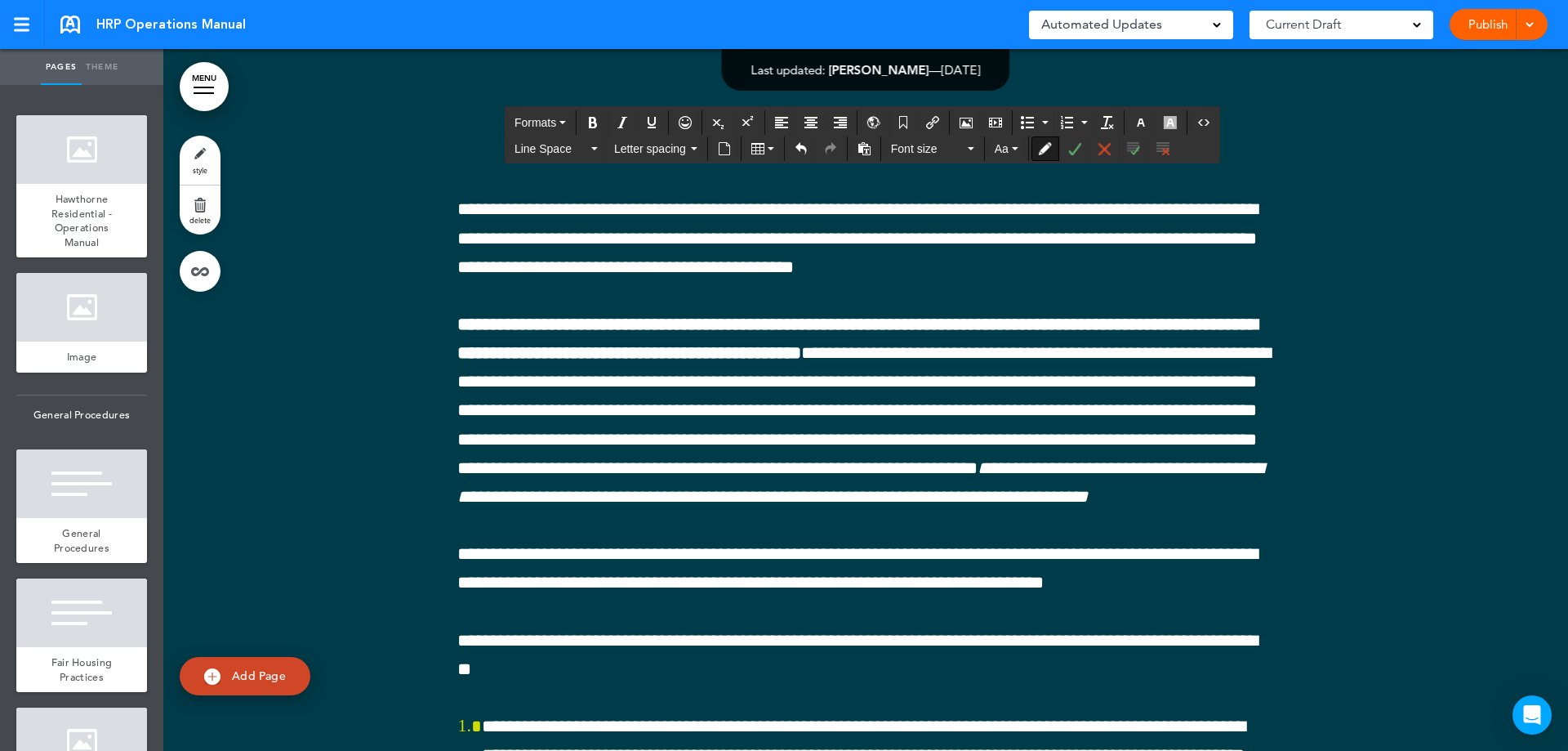
scroll to position [68537, 0]
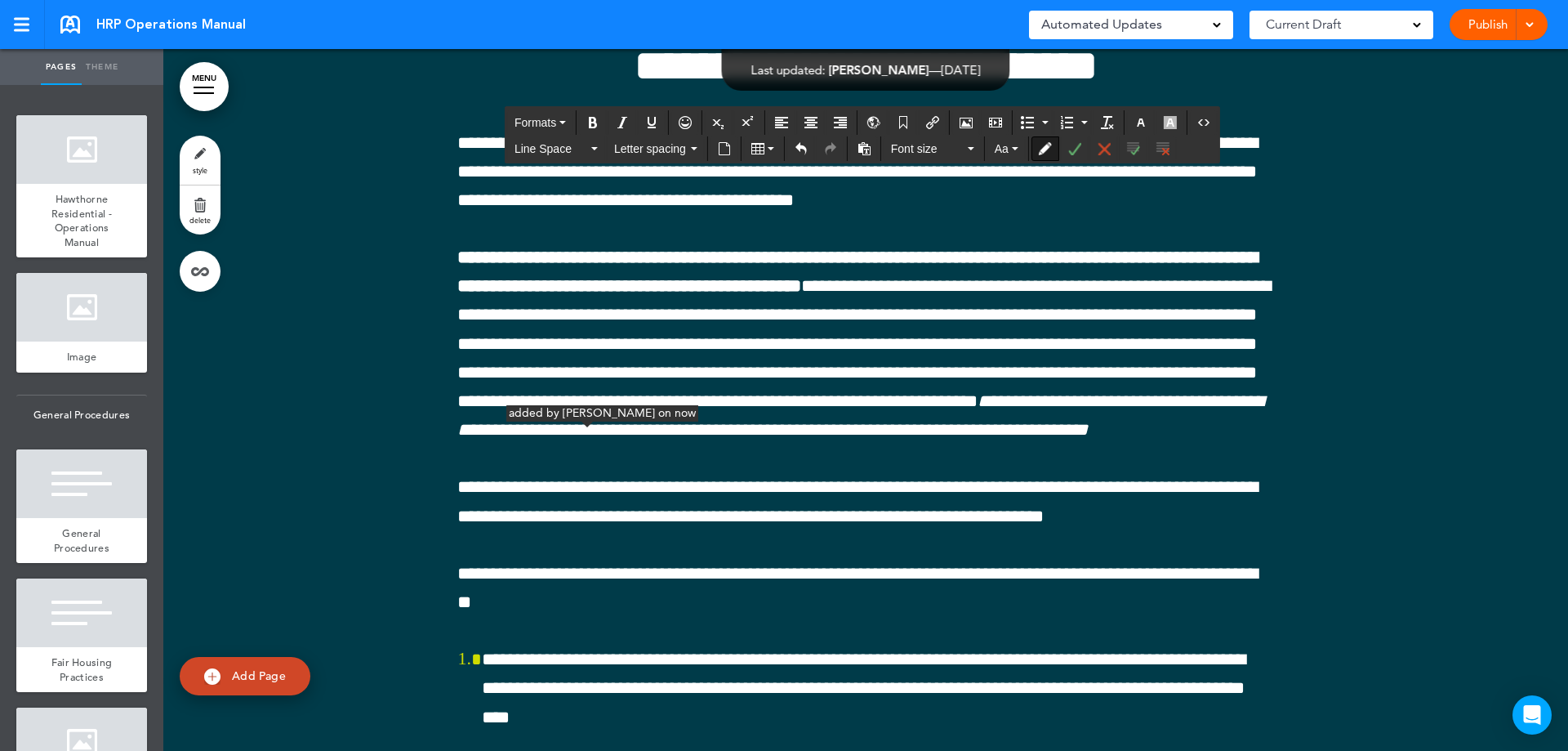
drag, startPoint x: 1151, startPoint y: 400, endPoint x: 616, endPoint y: 429, distance: 535.8
click at [583, 122] on button "Bold" at bounding box center [593, 122] width 26 height 23
